Goal: Transaction & Acquisition: Purchase product/service

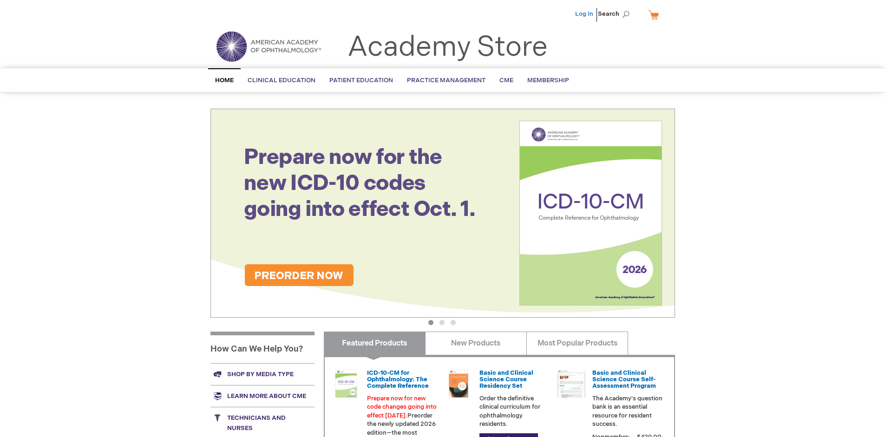
click at [585, 14] on link "Log In" at bounding box center [584, 13] width 18 height 7
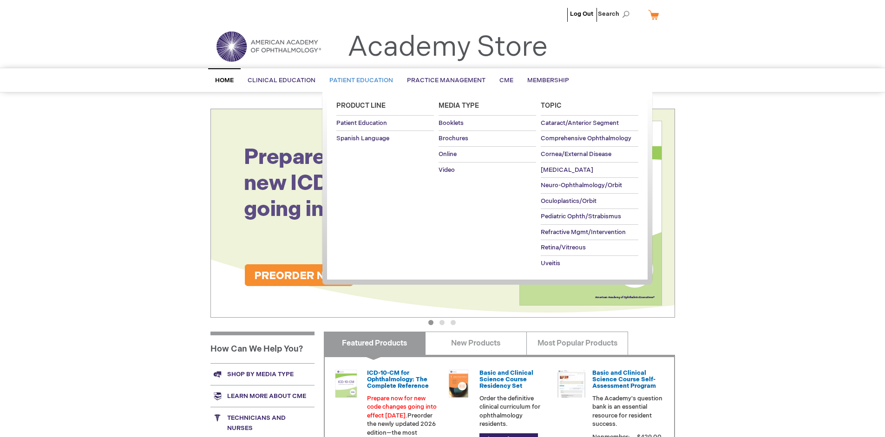
click at [359, 80] on span "Patient Education" at bounding box center [361, 80] width 64 height 7
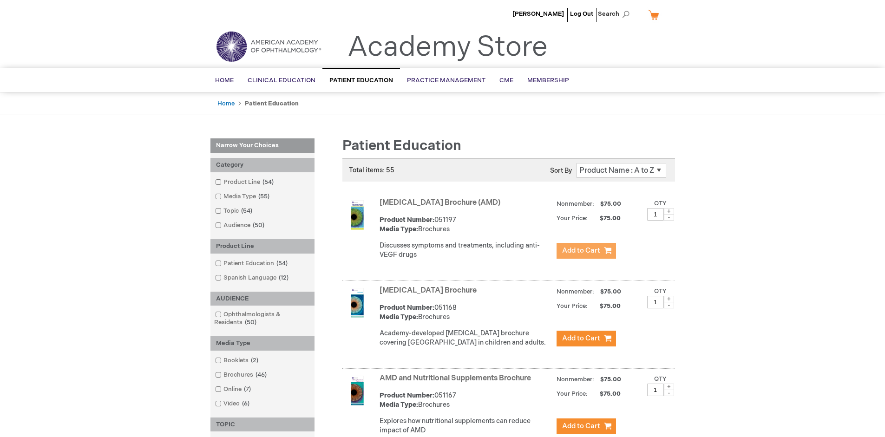
click at [586, 251] on span "Add to Cart" at bounding box center [581, 250] width 38 height 9
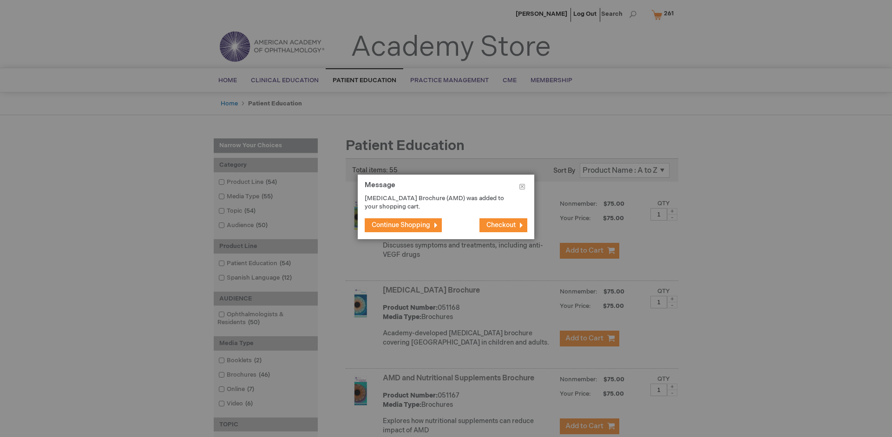
click at [401, 225] on span "Continue Shopping" at bounding box center [401, 225] width 59 height 8
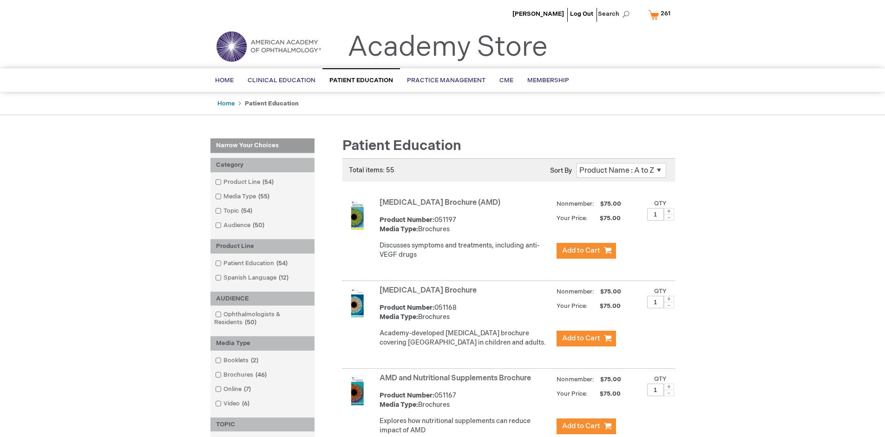
click at [457, 383] on link "AMD and Nutritional Supplements Brochure" at bounding box center [455, 378] width 151 height 9
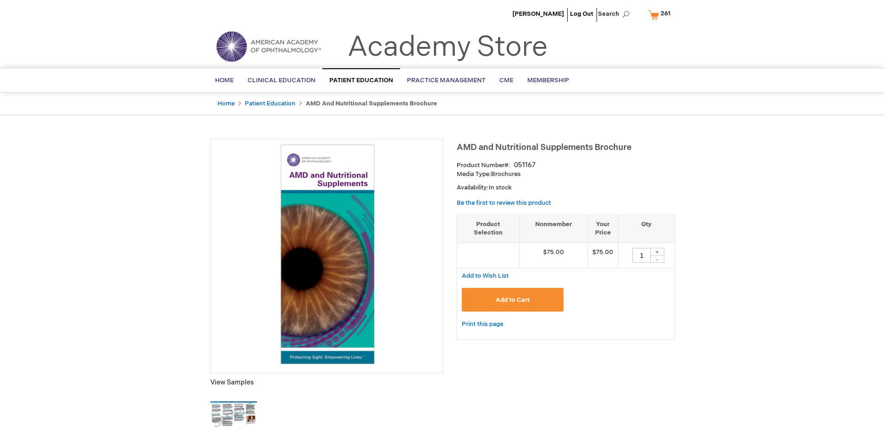
type input "1"
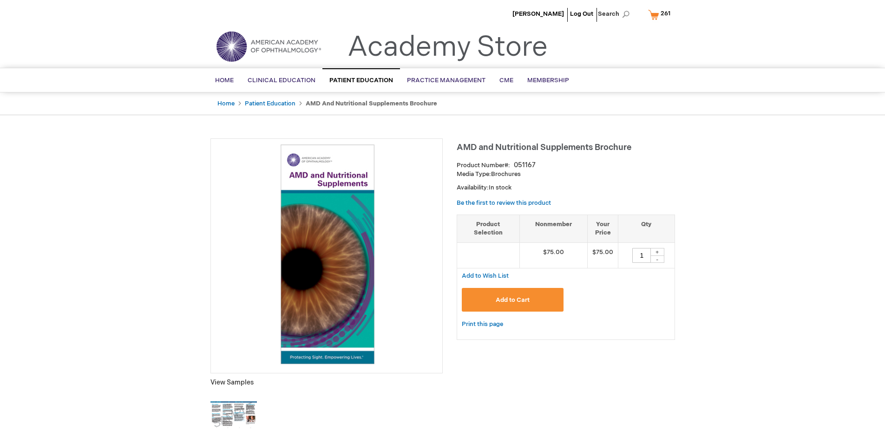
click at [512, 300] on span "Add to Cart" at bounding box center [513, 299] width 34 height 7
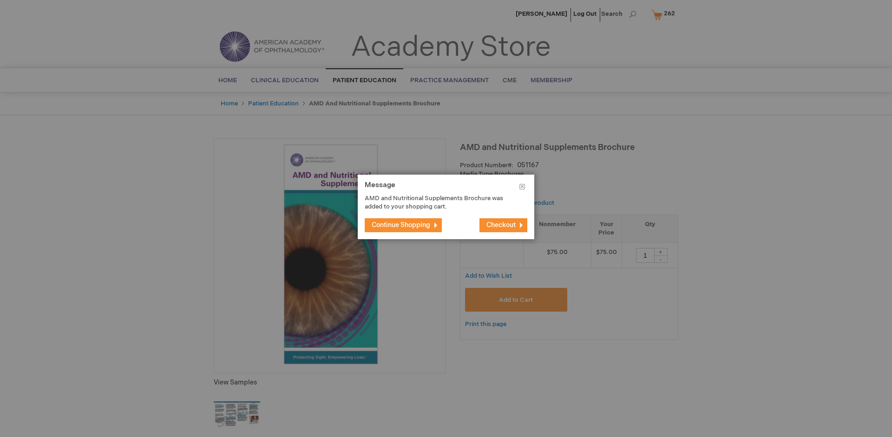
click at [401, 225] on span "Continue Shopping" at bounding box center [401, 225] width 59 height 8
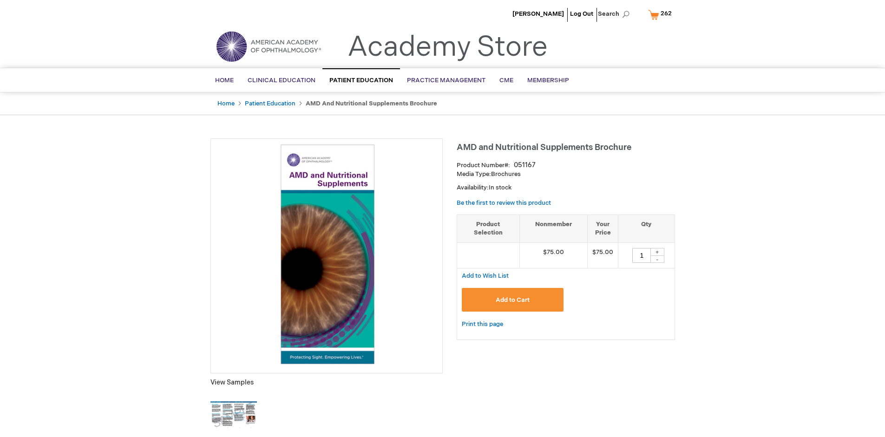
click at [662, 14] on span "262" at bounding box center [666, 13] width 11 height 7
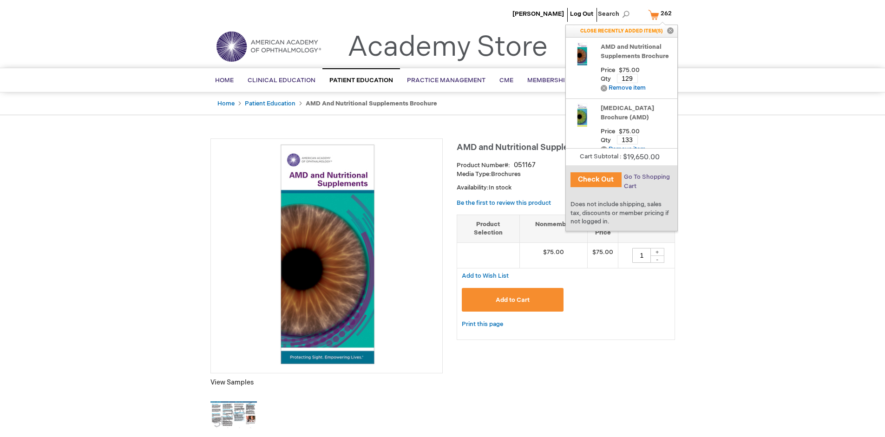
click at [646, 177] on span "Go To Shopping Cart" at bounding box center [647, 181] width 46 height 17
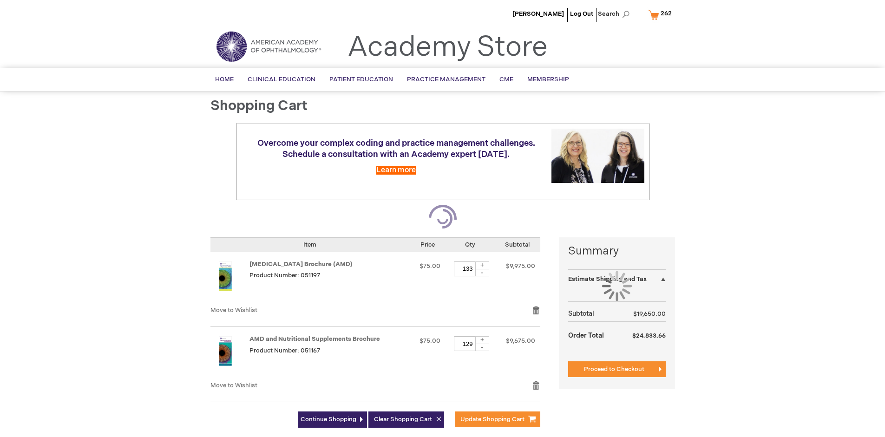
select select "US"
select select "41"
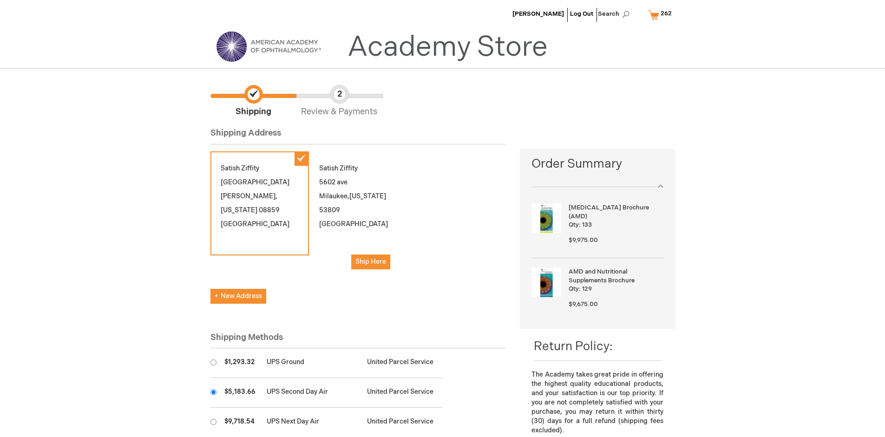
click at [213, 392] on input "radio" at bounding box center [213, 392] width 6 height 6
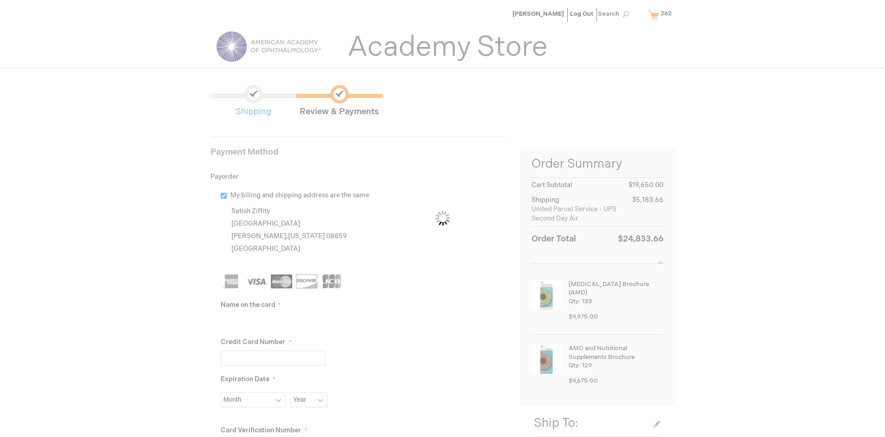
click at [273, 321] on input "Name on the card" at bounding box center [273, 321] width 105 height 15
